Goal: Information Seeking & Learning: Compare options

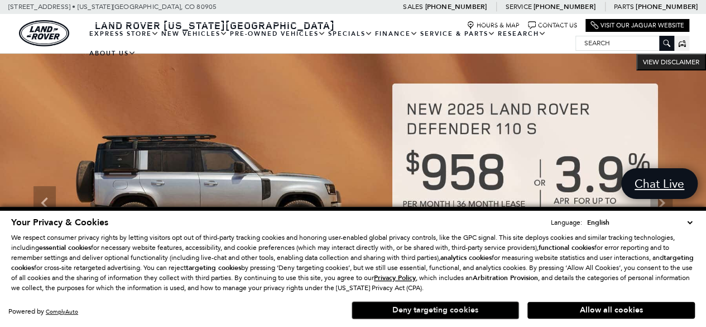
click at [459, 317] on button "Deny targeting cookies" at bounding box center [435, 310] width 167 height 18
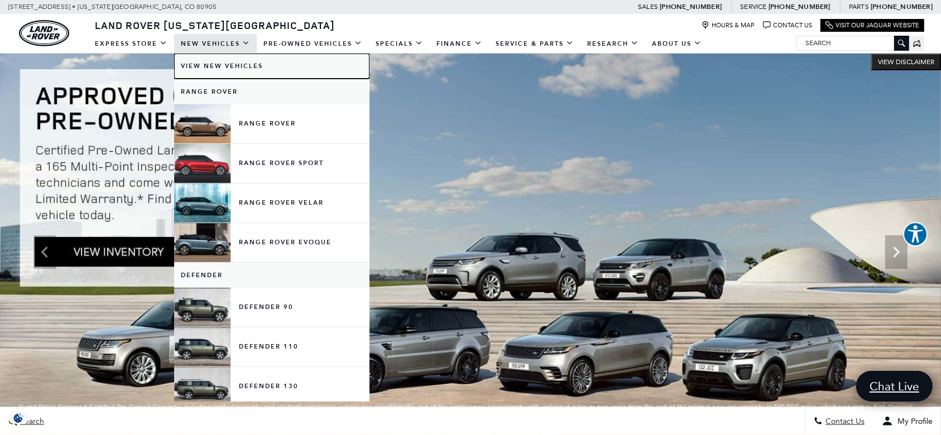
click at [213, 63] on link "View New Vehicles" at bounding box center [271, 66] width 195 height 25
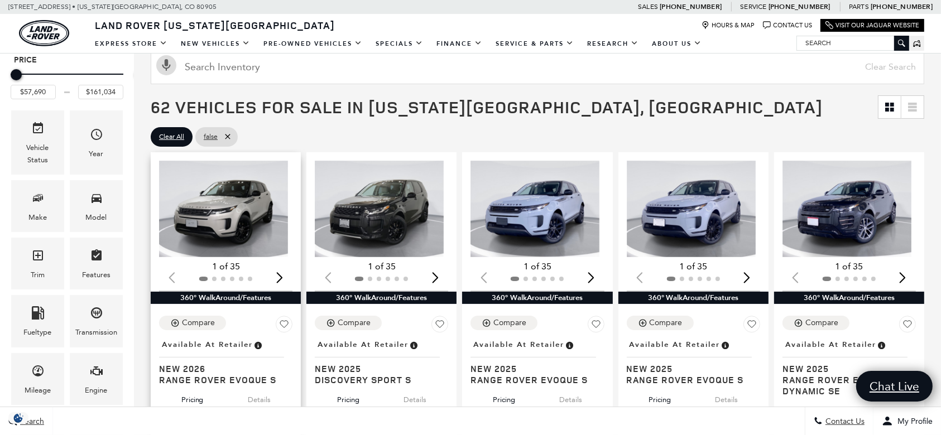
click at [246, 217] on img "1 / 2" at bounding box center [223, 209] width 129 height 97
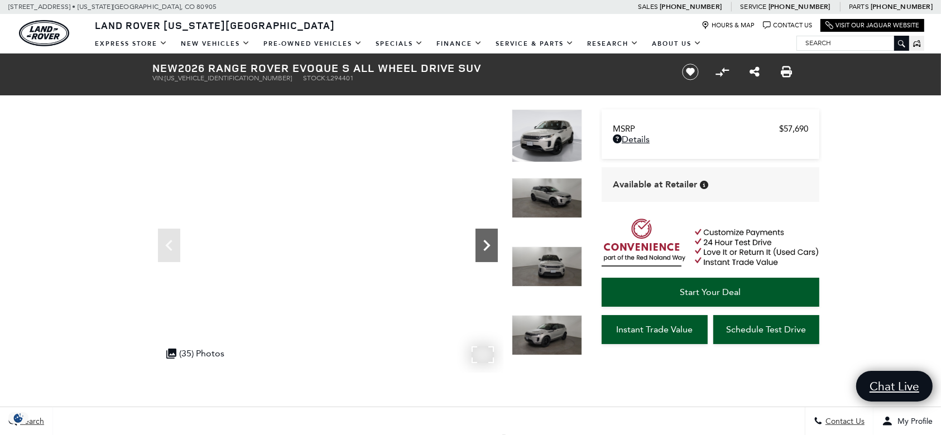
click at [487, 246] on icon "Next" at bounding box center [486, 245] width 7 height 11
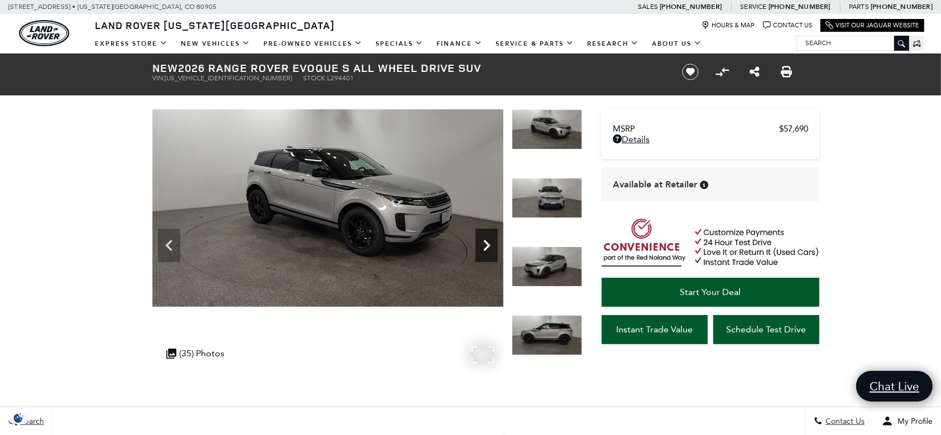
click at [487, 246] on icon "Next" at bounding box center [486, 245] width 7 height 11
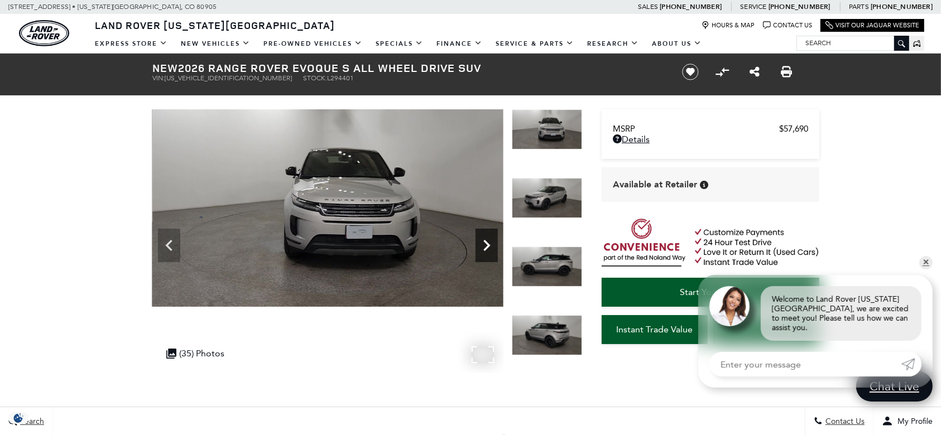
click at [487, 246] on icon "Next" at bounding box center [486, 245] width 7 height 11
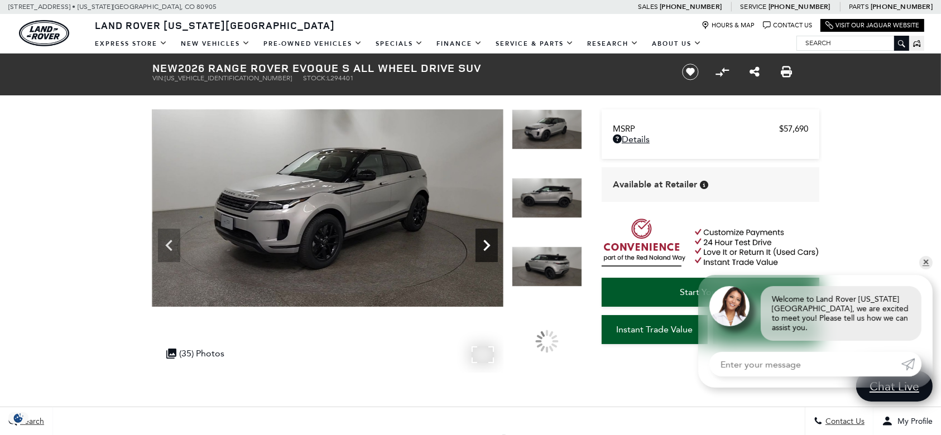
click at [487, 246] on icon "Next" at bounding box center [486, 245] width 7 height 11
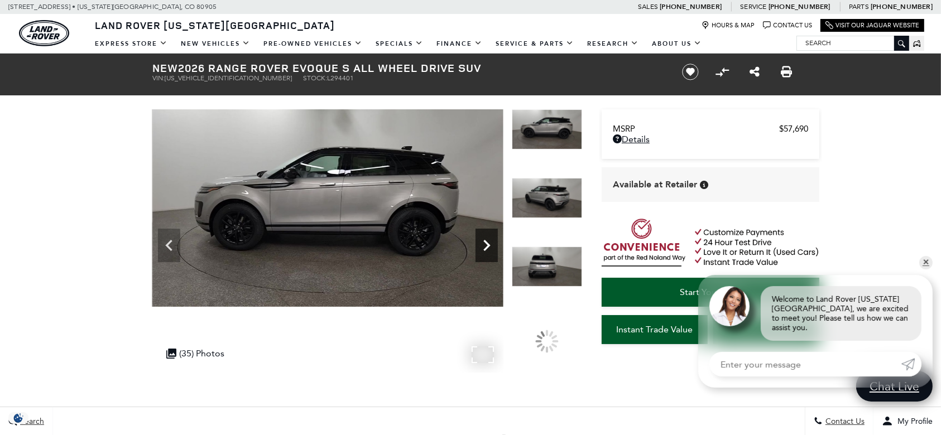
click at [487, 246] on icon "Next" at bounding box center [486, 245] width 7 height 11
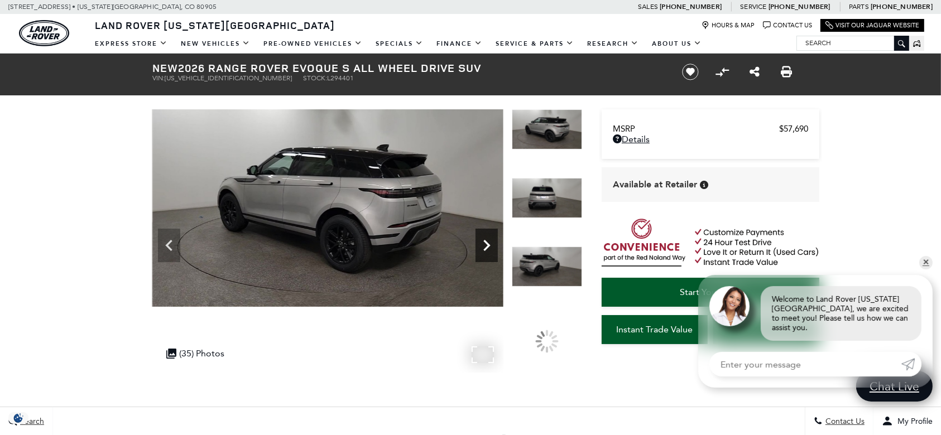
click at [487, 246] on icon "Next" at bounding box center [486, 245] width 7 height 11
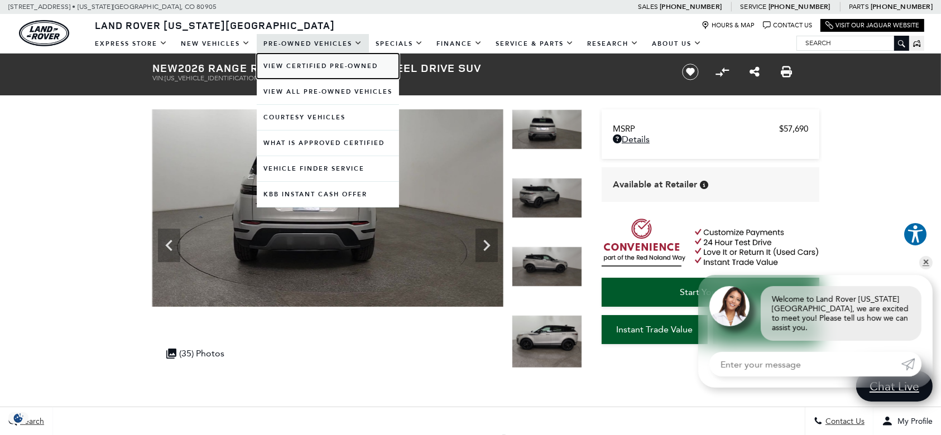
click at [310, 66] on link "View Certified Pre-Owned" at bounding box center [328, 66] width 142 height 25
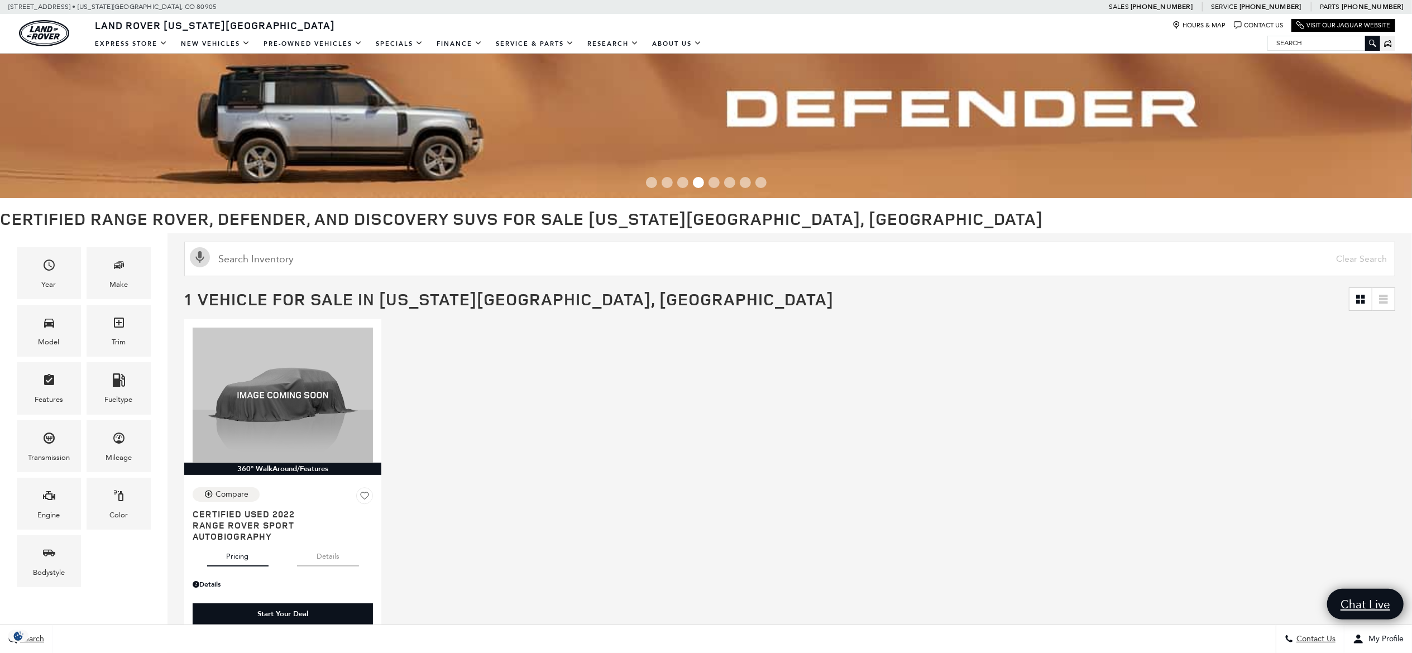
scroll to position [4, 0]
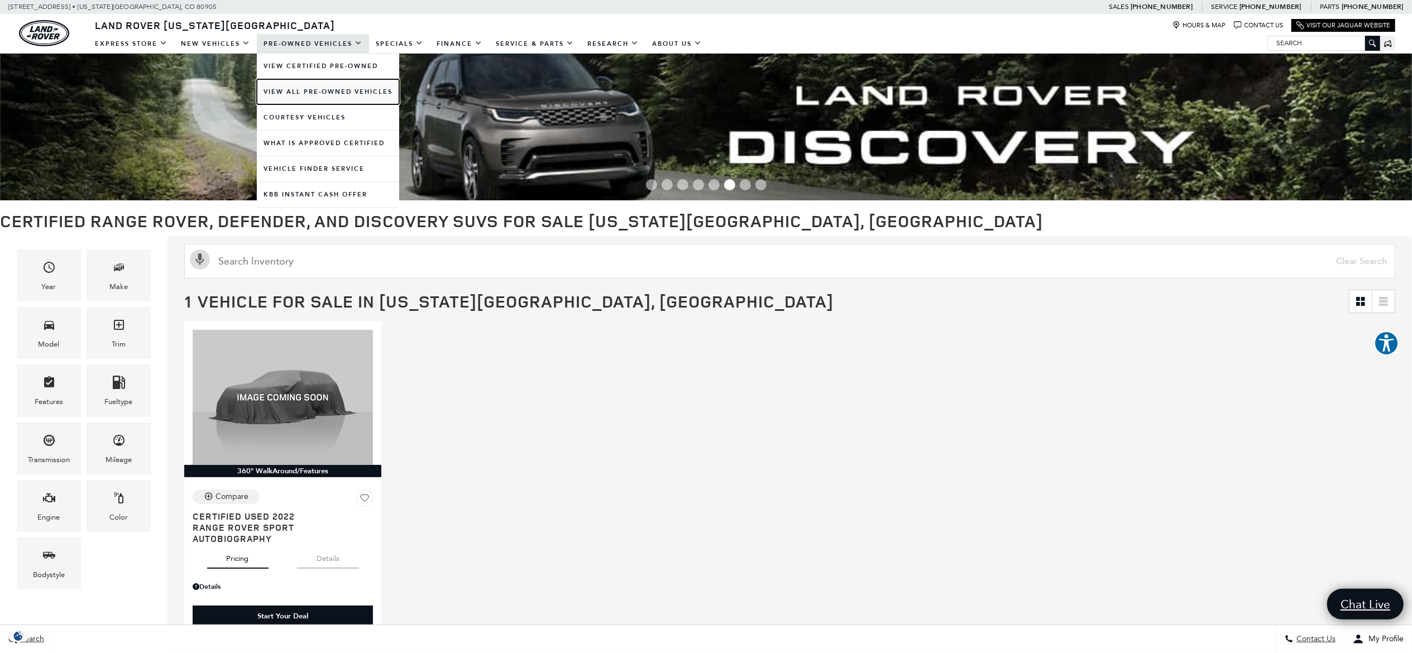
click at [327, 93] on link "View All Pre-Owned Vehicles" at bounding box center [328, 91] width 142 height 25
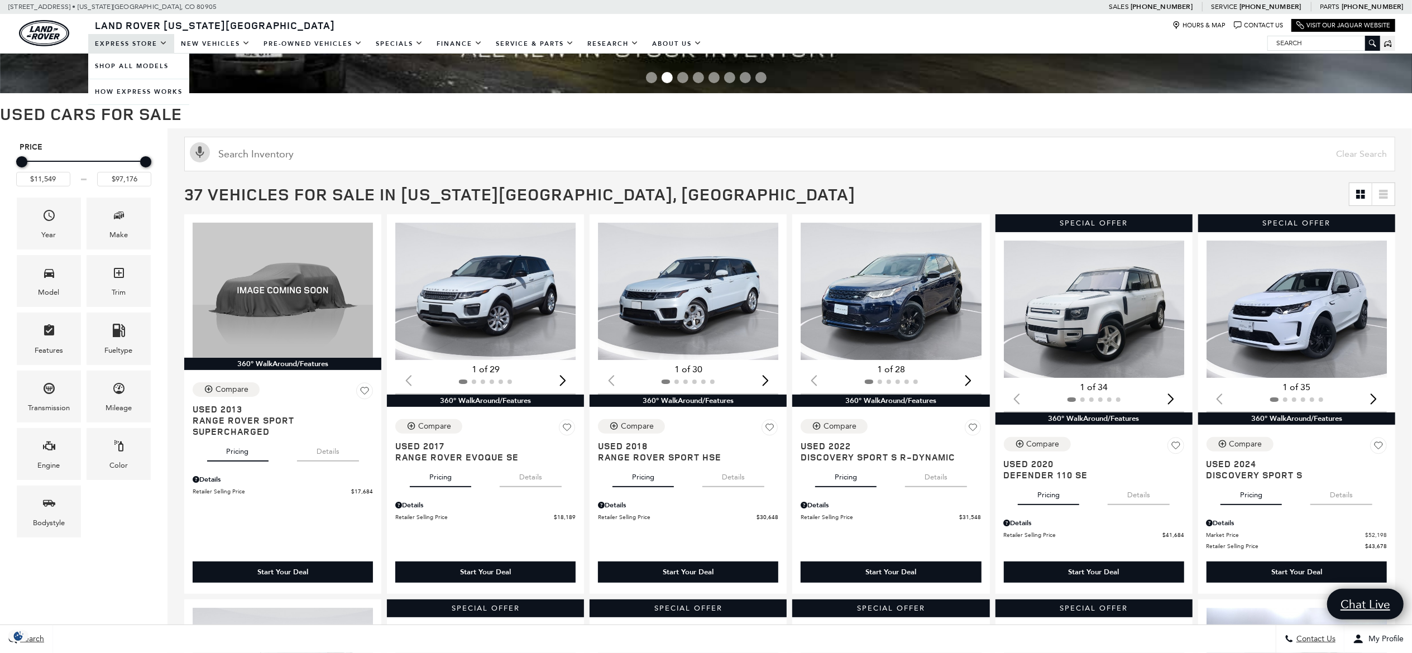
scroll to position [111, 0]
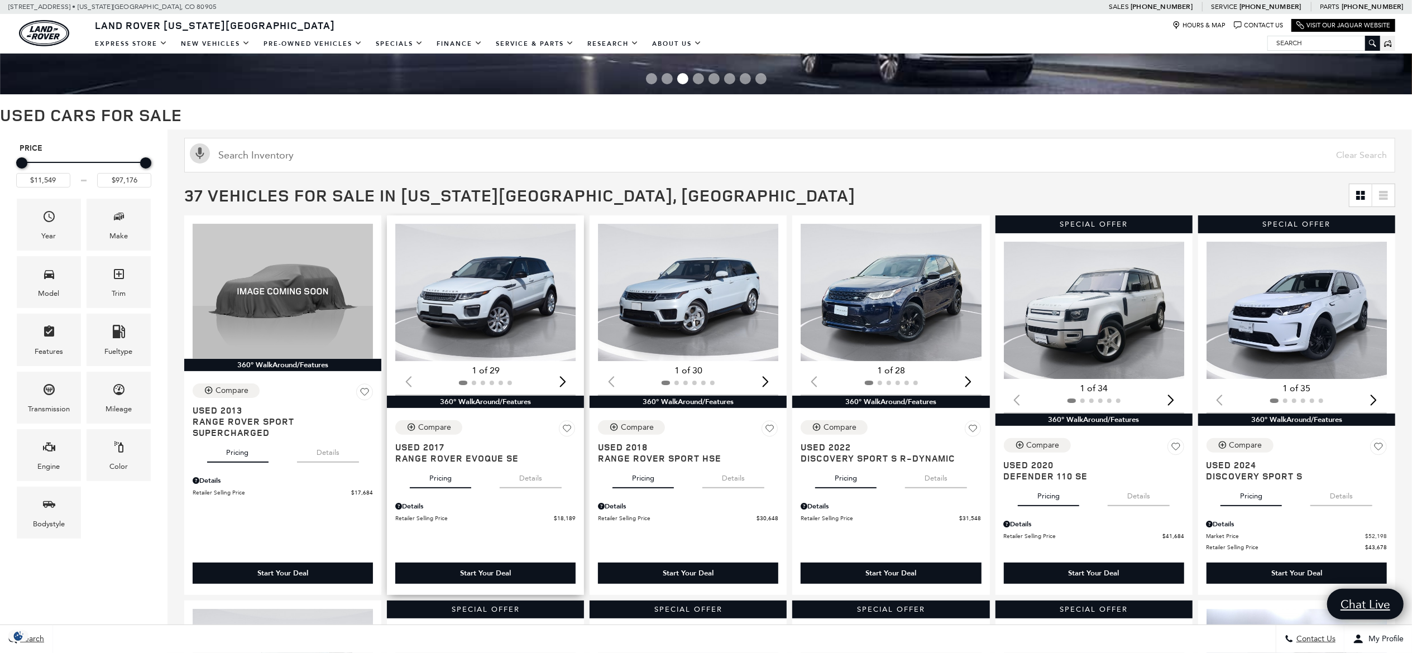
click at [443, 296] on img "1 / 2" at bounding box center [486, 292] width 183 height 137
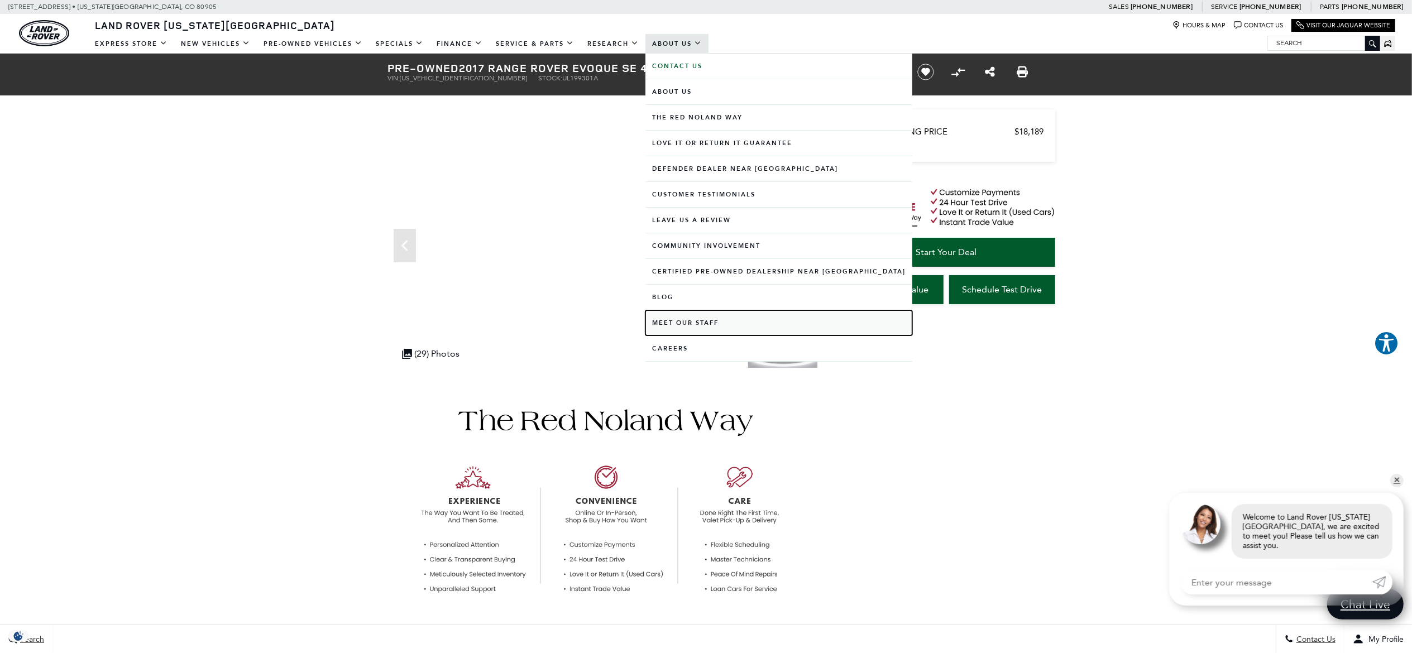
click at [701, 323] on link "Meet Our Staff" at bounding box center [778, 322] width 267 height 25
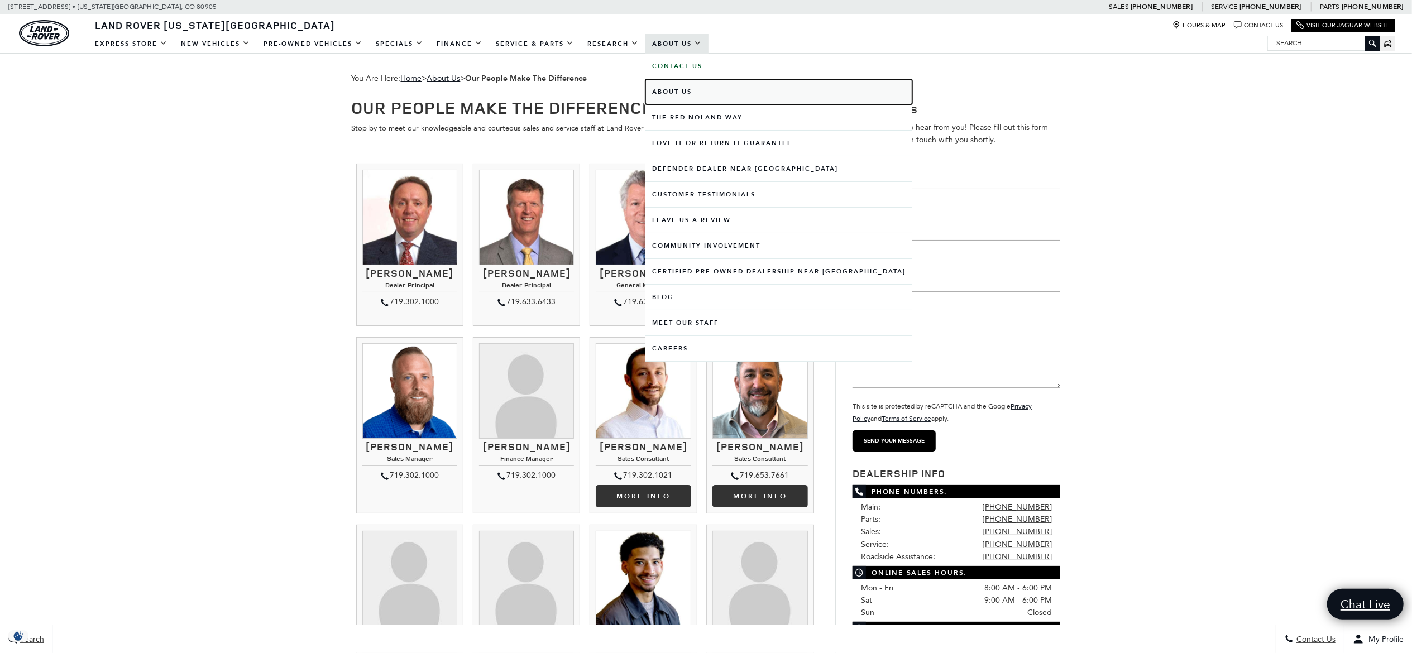
click at [687, 87] on link "About Us" at bounding box center [778, 91] width 267 height 25
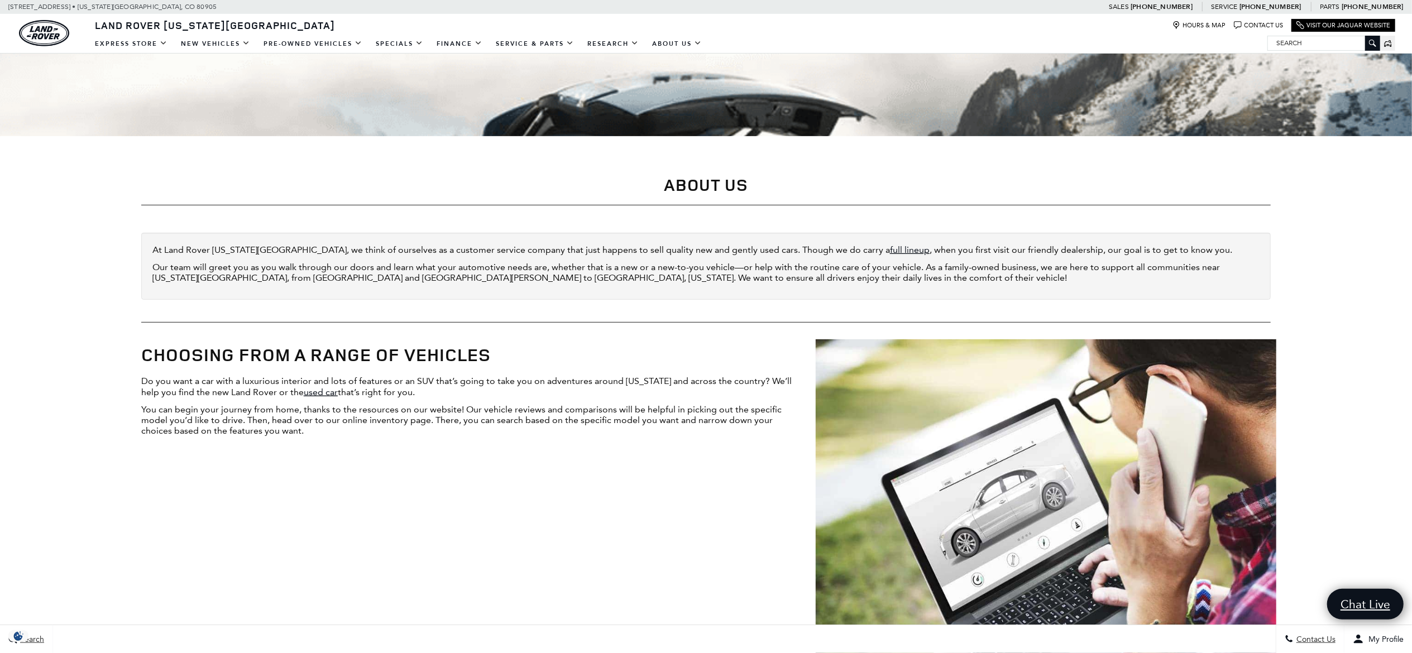
scroll to position [335, 0]
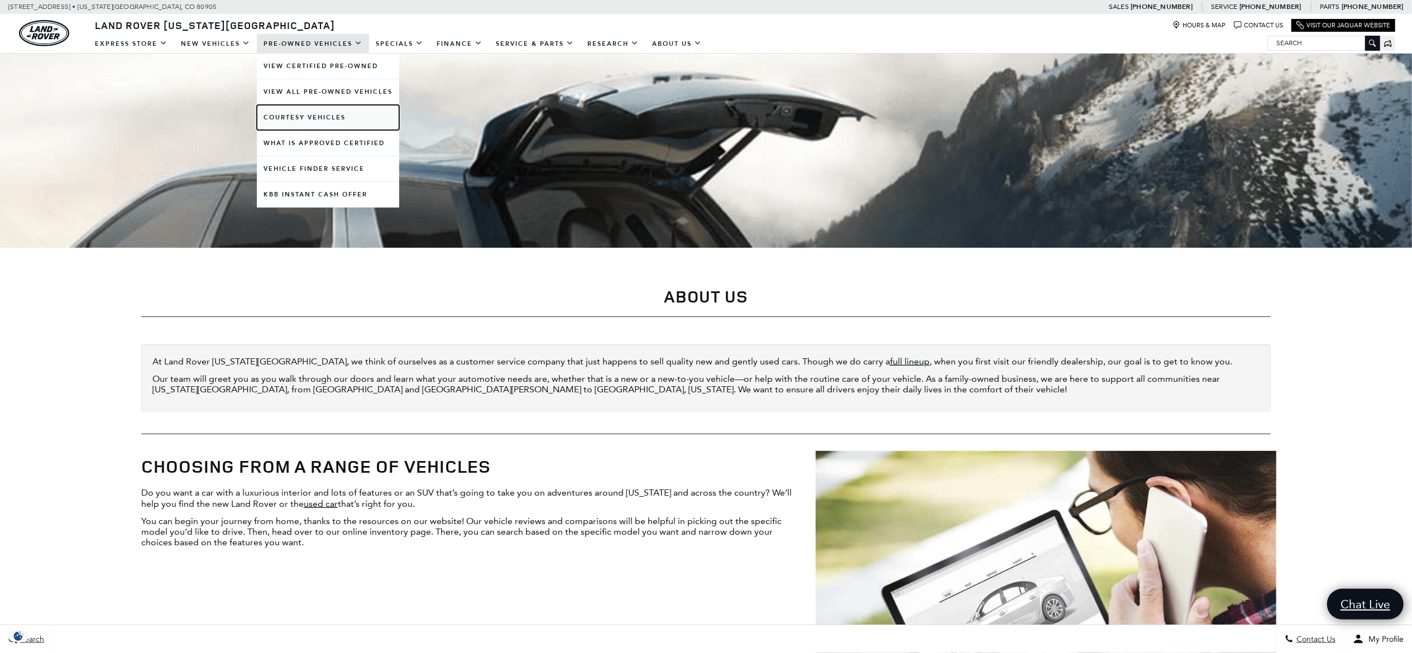
click at [315, 122] on link "Courtesy Vehicles" at bounding box center [328, 117] width 142 height 25
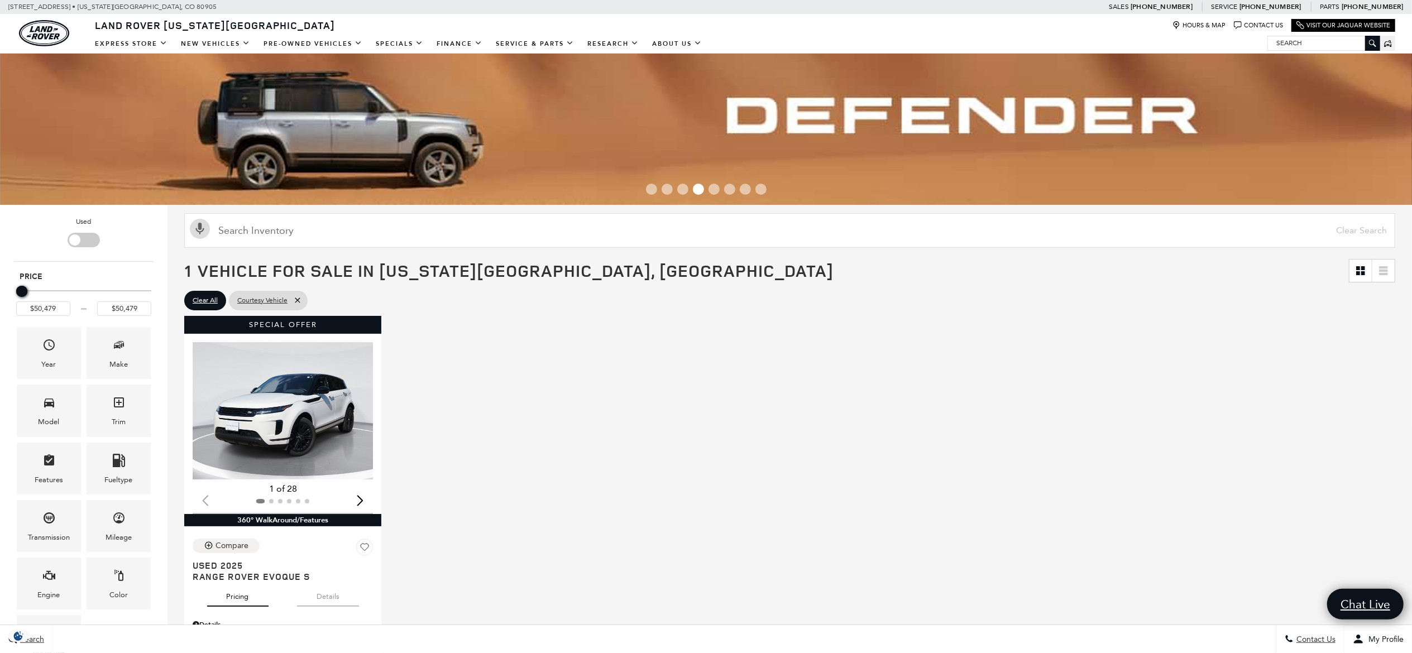
scroll to position [335, 0]
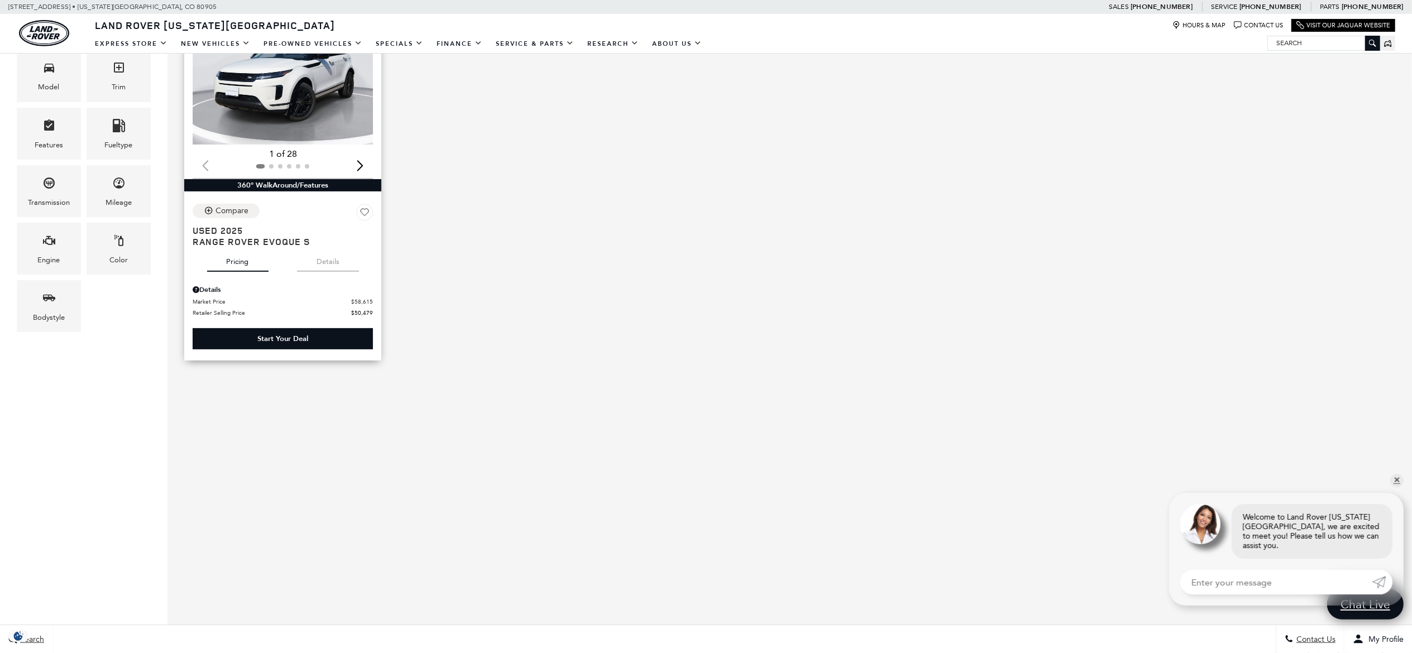
click at [306, 113] on img "1 / 2" at bounding box center [284, 75] width 183 height 137
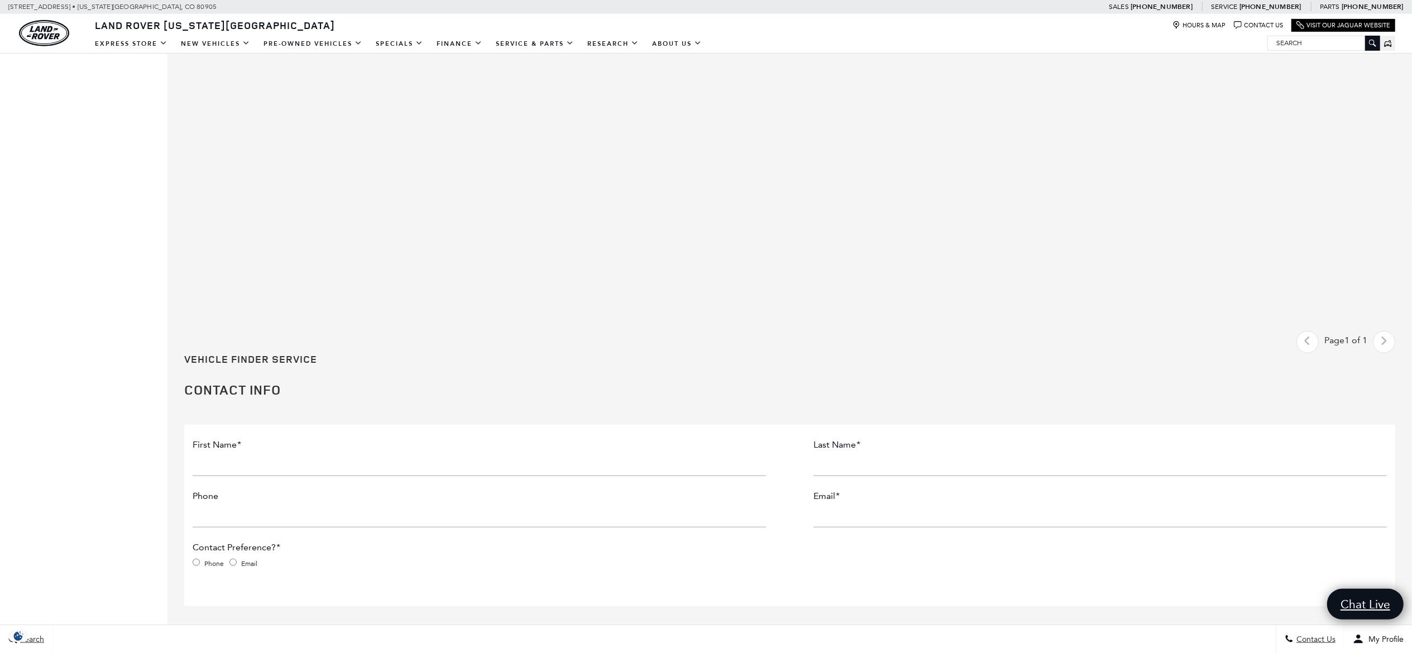
scroll to position [670, 0]
